Goal: Communication & Community: Answer question/provide support

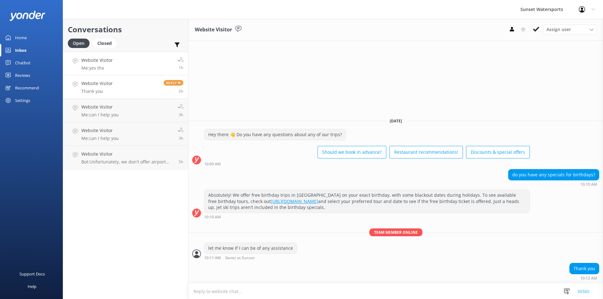
click at [127, 64] on link "Website Visitor Me: yes thx 1h" at bounding box center [125, 64] width 125 height 24
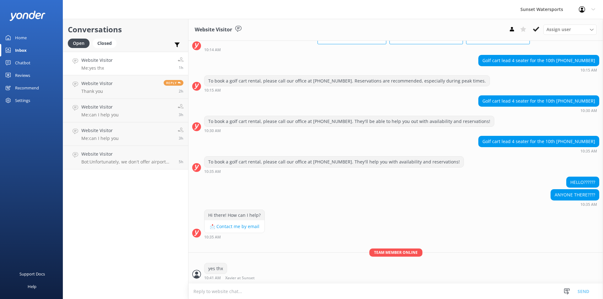
scroll to position [3243, 0]
click at [123, 61] on link "Website Visitor Me: yes thx 1h" at bounding box center [125, 64] width 125 height 24
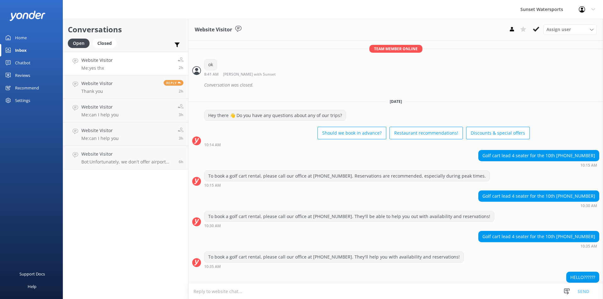
scroll to position [3235, 0]
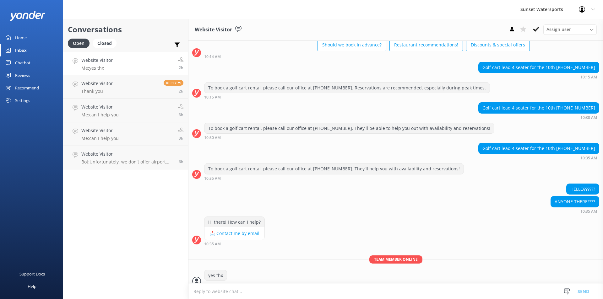
scroll to position [3235, 0]
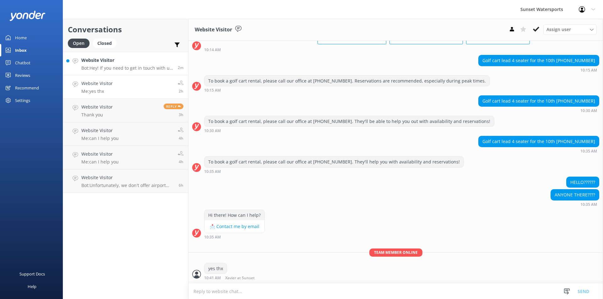
click at [133, 66] on p "Bot: Hey! If you need to get in touch with us, you can call the Sunset Waterspo…" at bounding box center [127, 68] width 92 height 6
